Goal: Browse casually: Explore the website without a specific task or goal

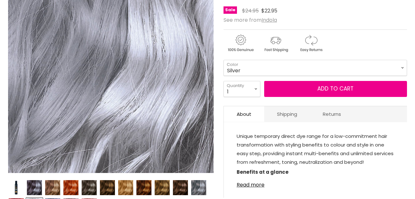
scroll to position [160, 0]
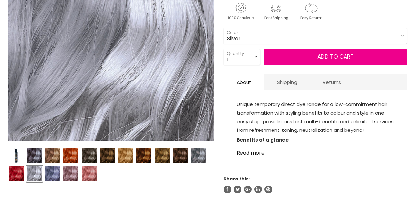
click at [91, 171] on img "Product thumbnails" at bounding box center [89, 174] width 15 height 15
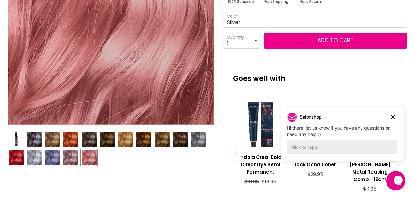
scroll to position [192, 0]
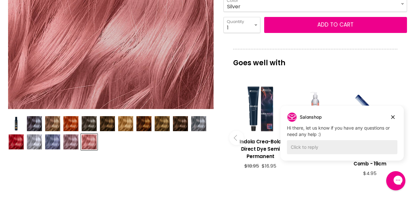
click at [31, 121] on img "Product thumbnails" at bounding box center [34, 123] width 15 height 15
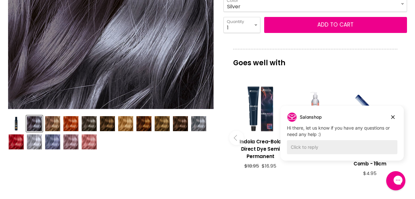
click at [204, 128] on img "Product thumbnails" at bounding box center [198, 123] width 15 height 15
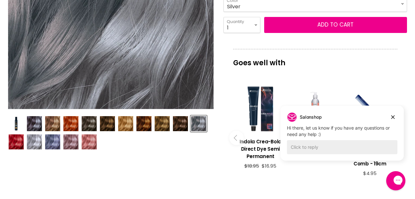
click at [32, 139] on img "Product thumbnails" at bounding box center [34, 142] width 15 height 15
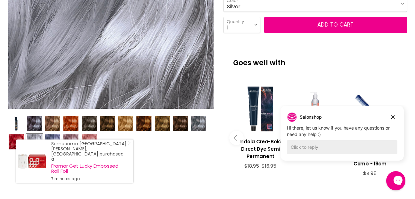
click at [50, 144] on img "Product thumbnails" at bounding box center [52, 142] width 15 height 15
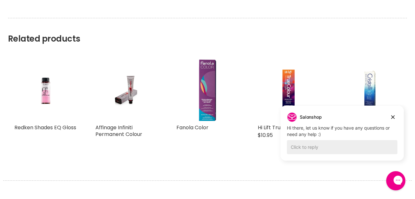
scroll to position [1025, 0]
